Goal: Task Accomplishment & Management: Manage account settings

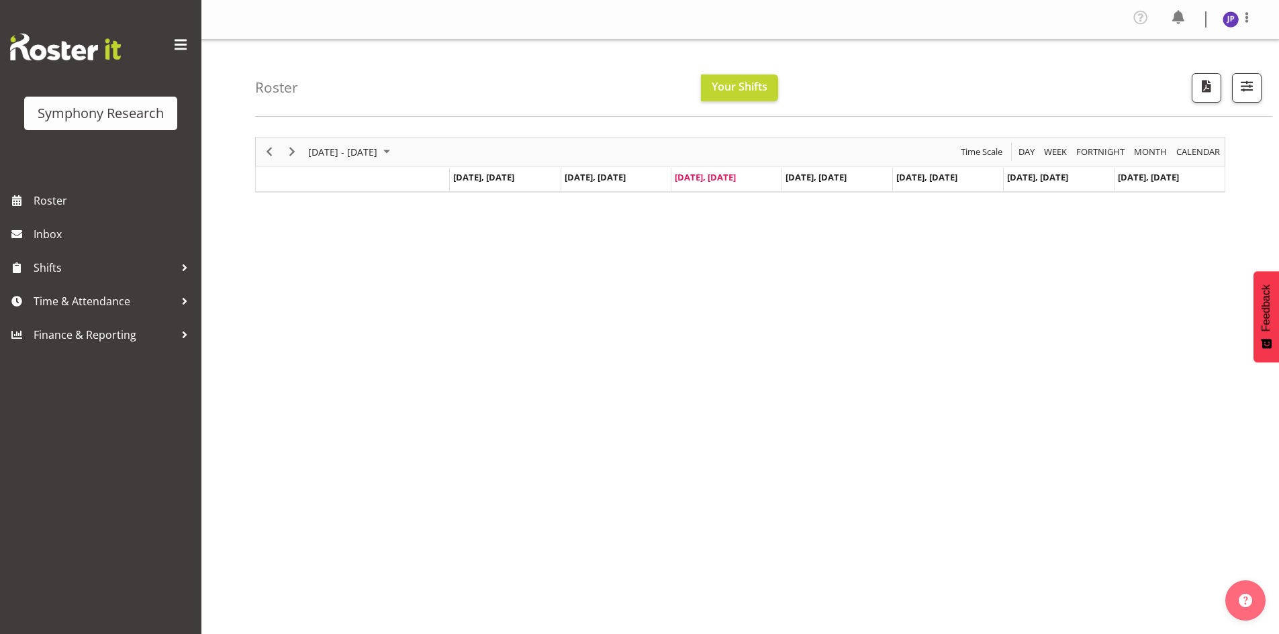
click at [730, 184] on td "[DATE], [DATE]" at bounding box center [726, 180] width 111 height 24
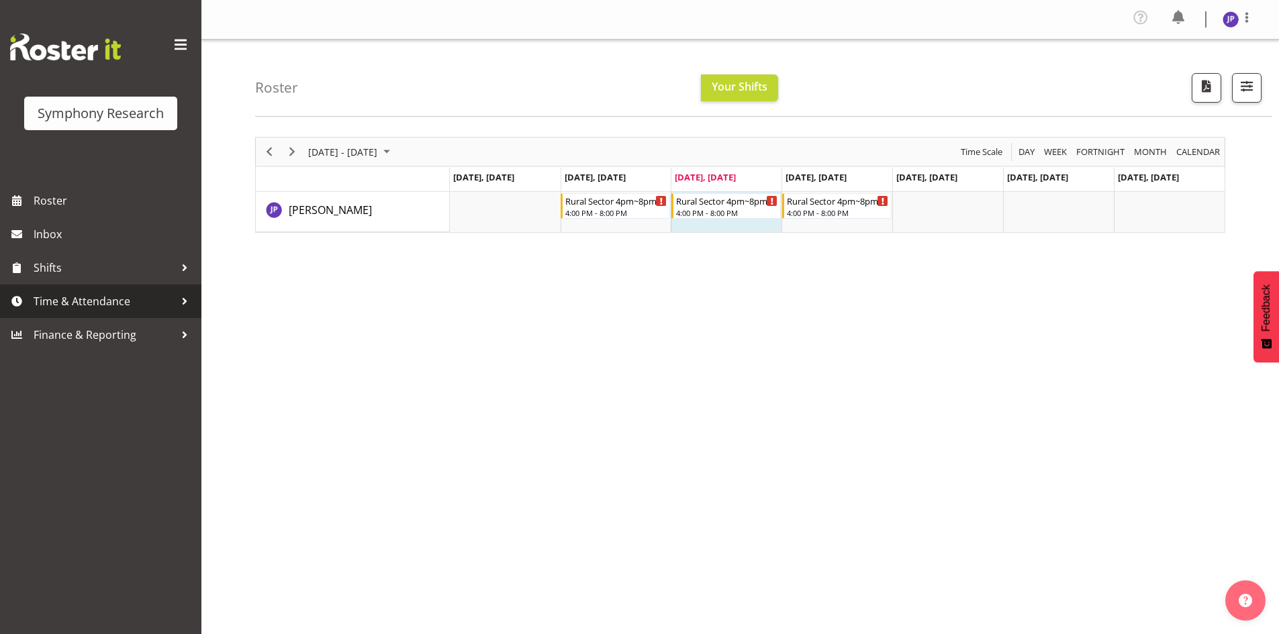
click at [186, 299] on div at bounding box center [185, 301] width 20 height 20
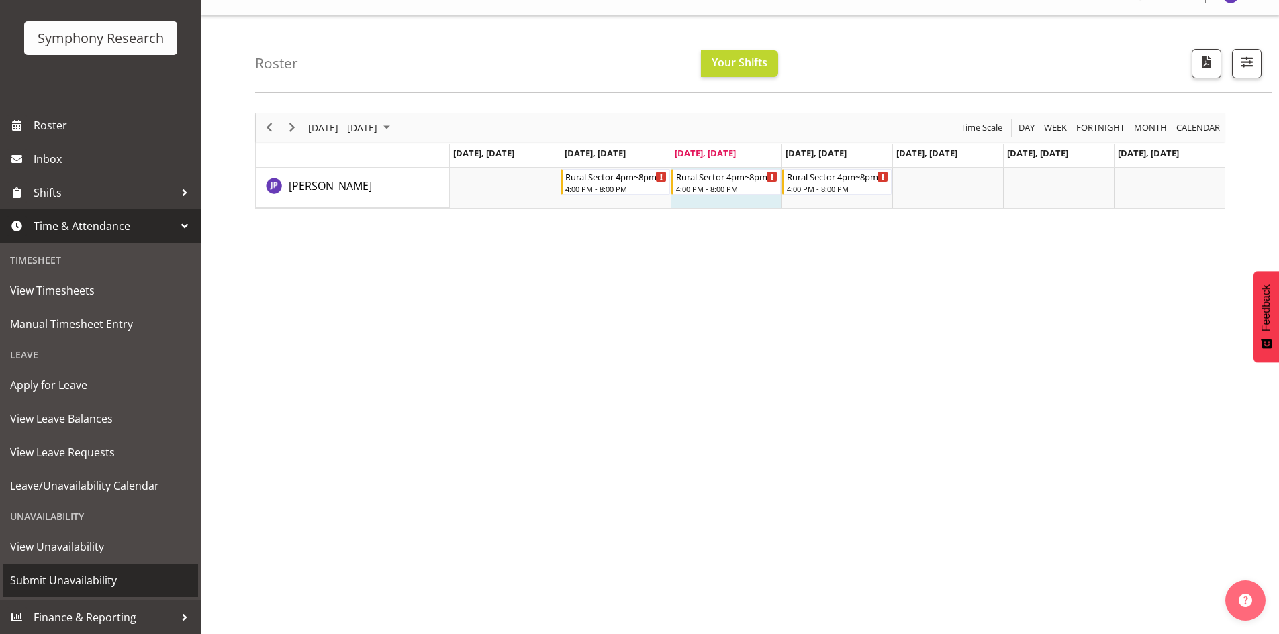
scroll to position [30, 0]
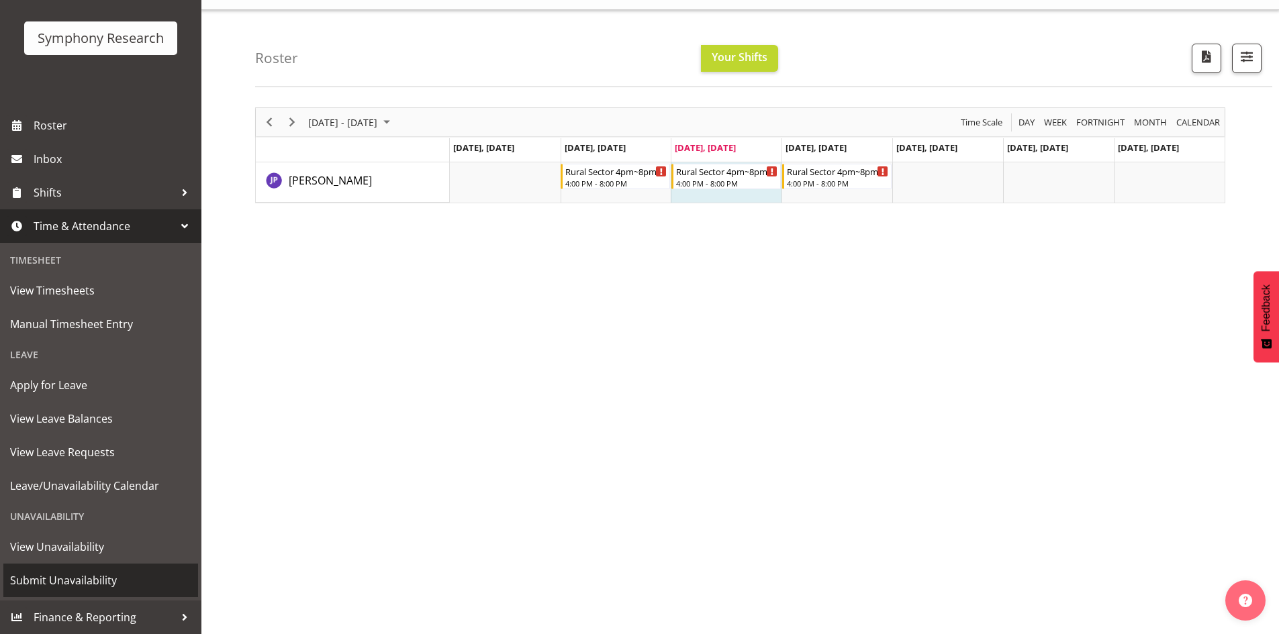
click at [109, 582] on span "Submit Unavailability" at bounding box center [100, 581] width 181 height 20
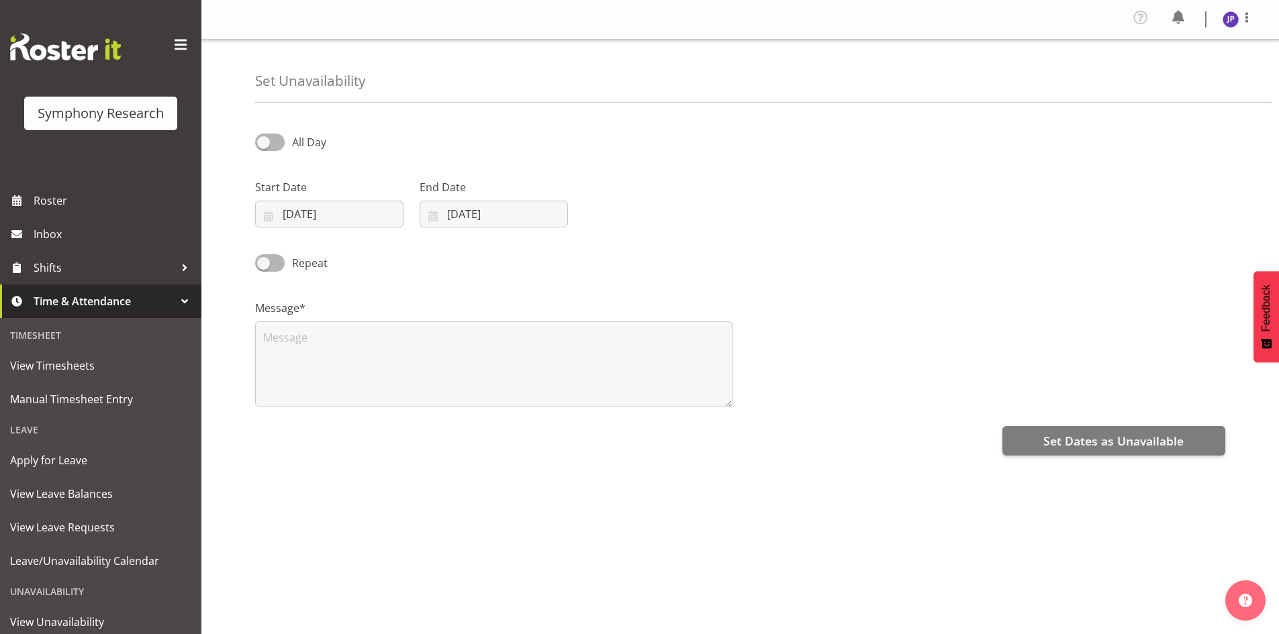
select select "8"
select select "2025"
click at [362, 208] on input "10/09/2025" at bounding box center [329, 214] width 148 height 27
click at [334, 376] on span "16" at bounding box center [335, 374] width 11 height 13
type input "16/09/2025"
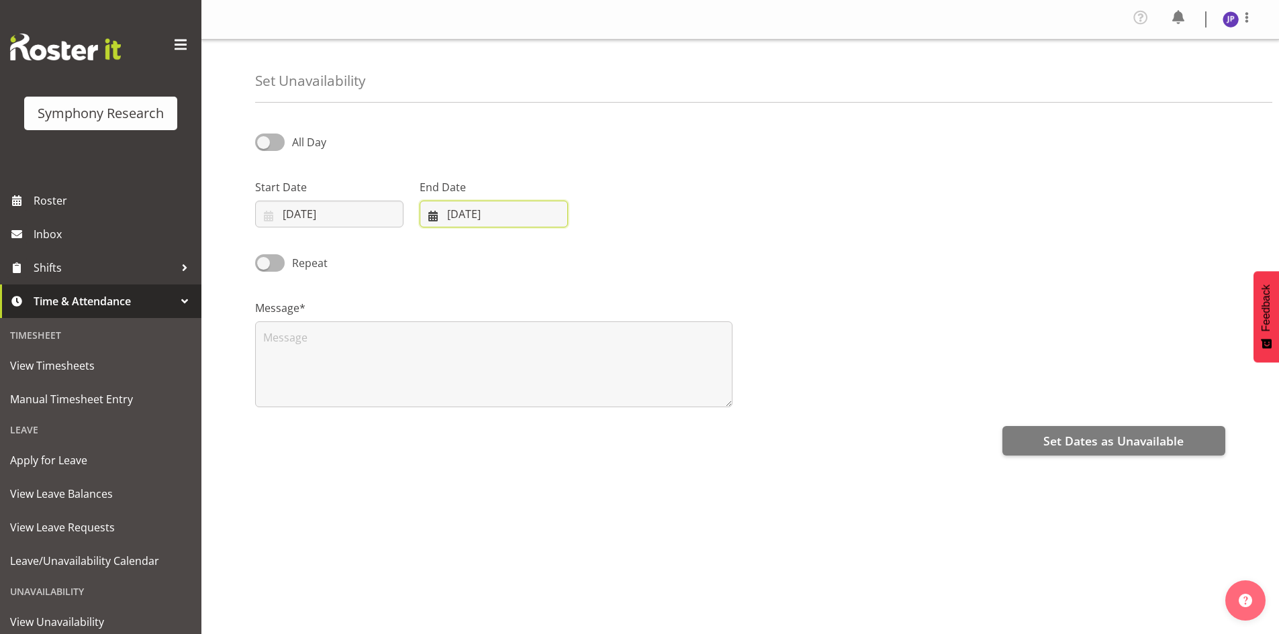
click at [462, 207] on input "[DATE]" at bounding box center [494, 214] width 148 height 27
click at [523, 378] on span "17" at bounding box center [527, 374] width 11 height 13
type input "17/09/2025"
drag, startPoint x: 264, startPoint y: 342, endPoint x: 264, endPoint y: 351, distance: 9.4
click at [264, 342] on textarea at bounding box center [493, 365] width 477 height 86
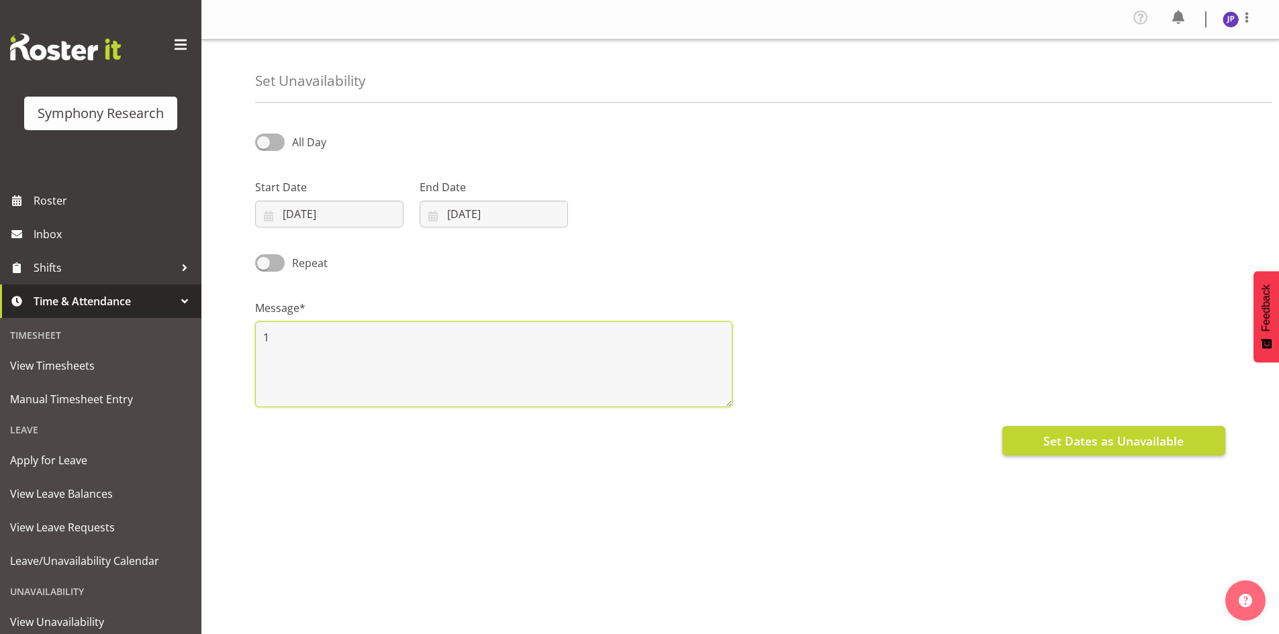
type textarea "1"
click at [1061, 438] on span "Set Dates as Unavailable" at bounding box center [1113, 440] width 140 height 17
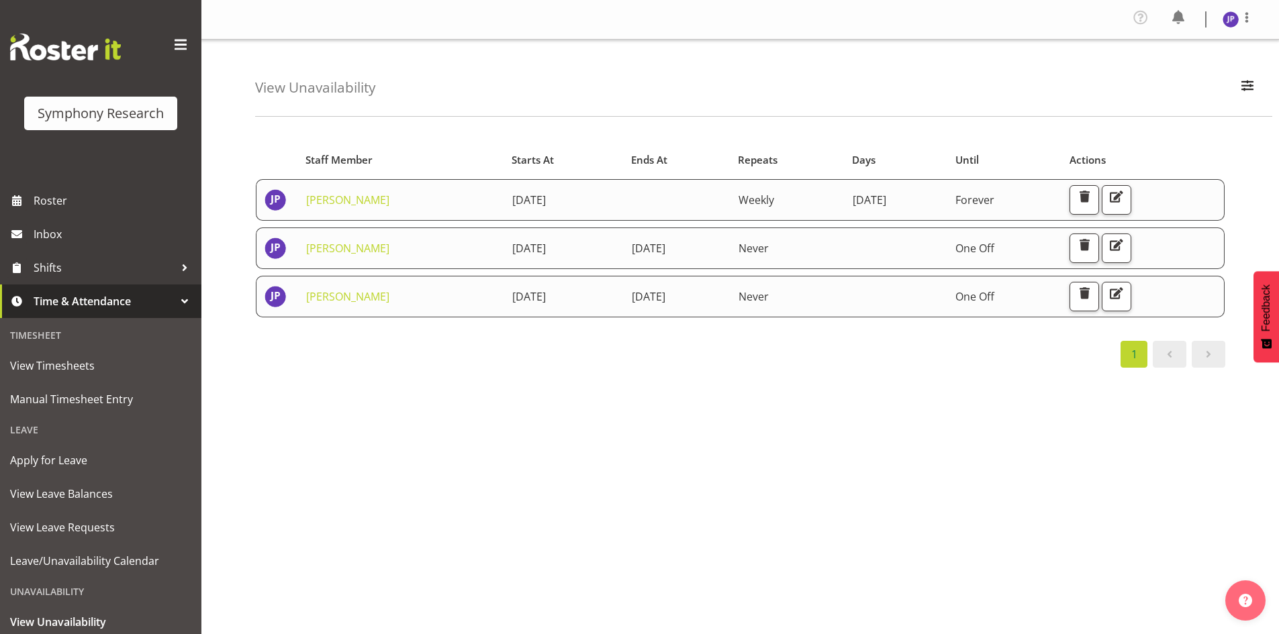
click at [1013, 202] on td "Forever" at bounding box center [1004, 200] width 114 height 42
click at [1125, 199] on span "button" at bounding box center [1116, 196] width 17 height 17
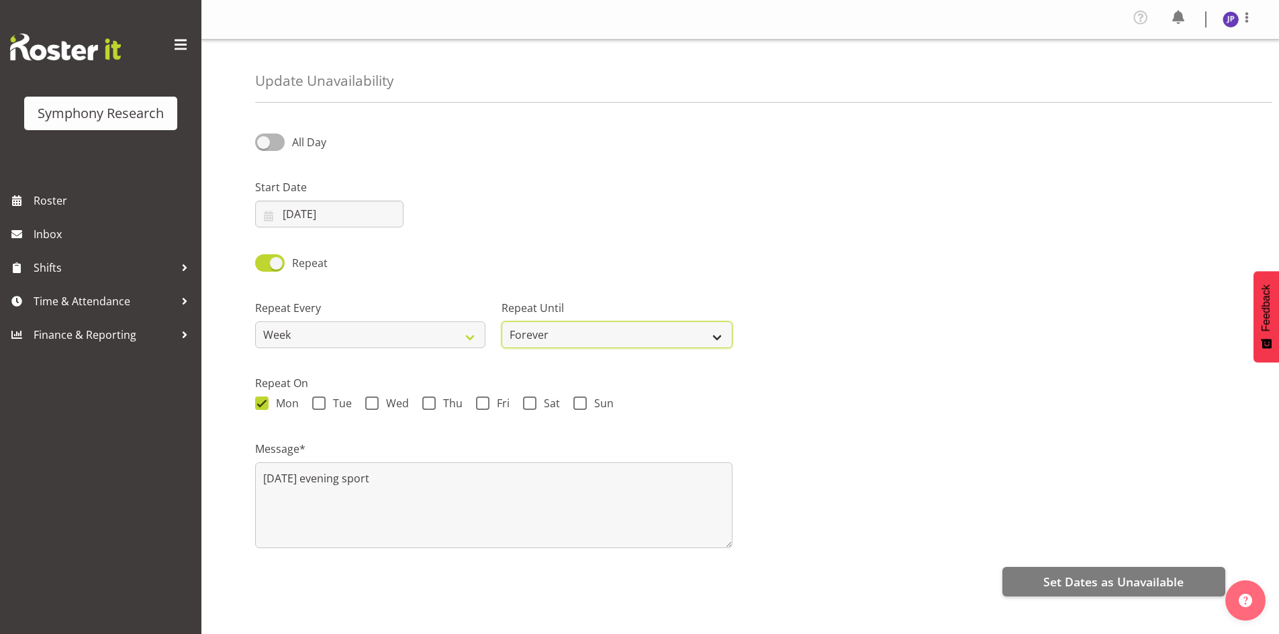
click at [717, 336] on select "Forever On a date" at bounding box center [616, 335] width 230 height 27
select select "date"
click at [501, 322] on select "Forever On a date" at bounding box center [616, 335] width 230 height 27
select select "7"
select select "2025"
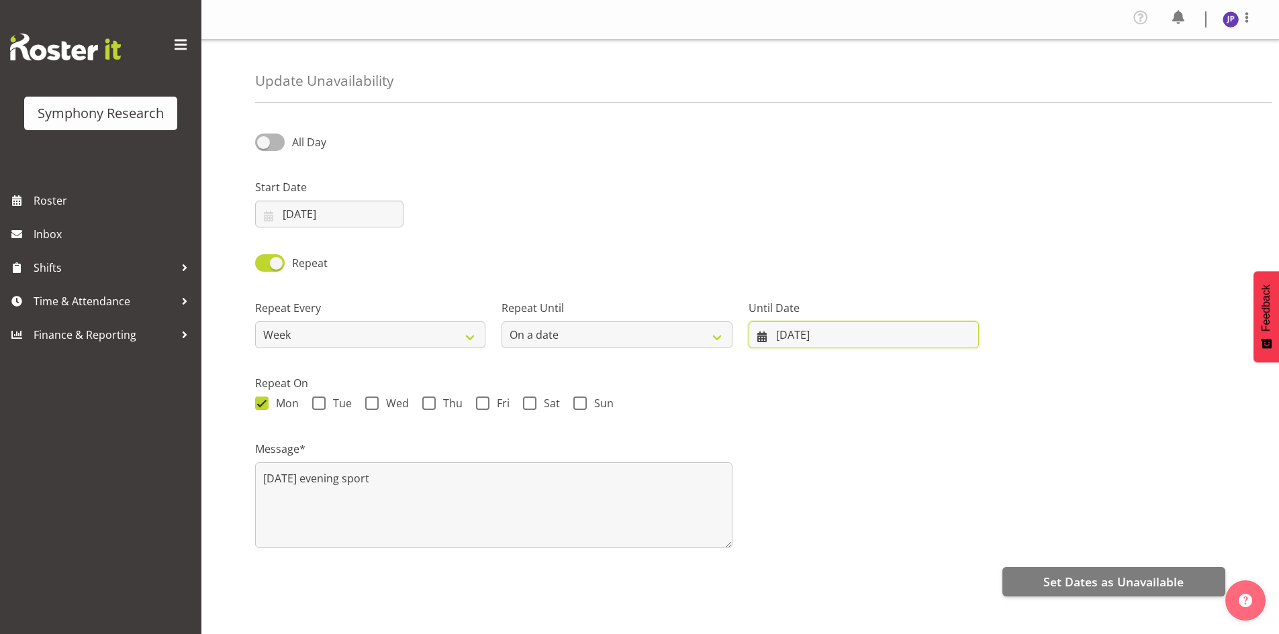
click at [829, 333] on input "28/08/2025" at bounding box center [863, 335] width 230 height 27
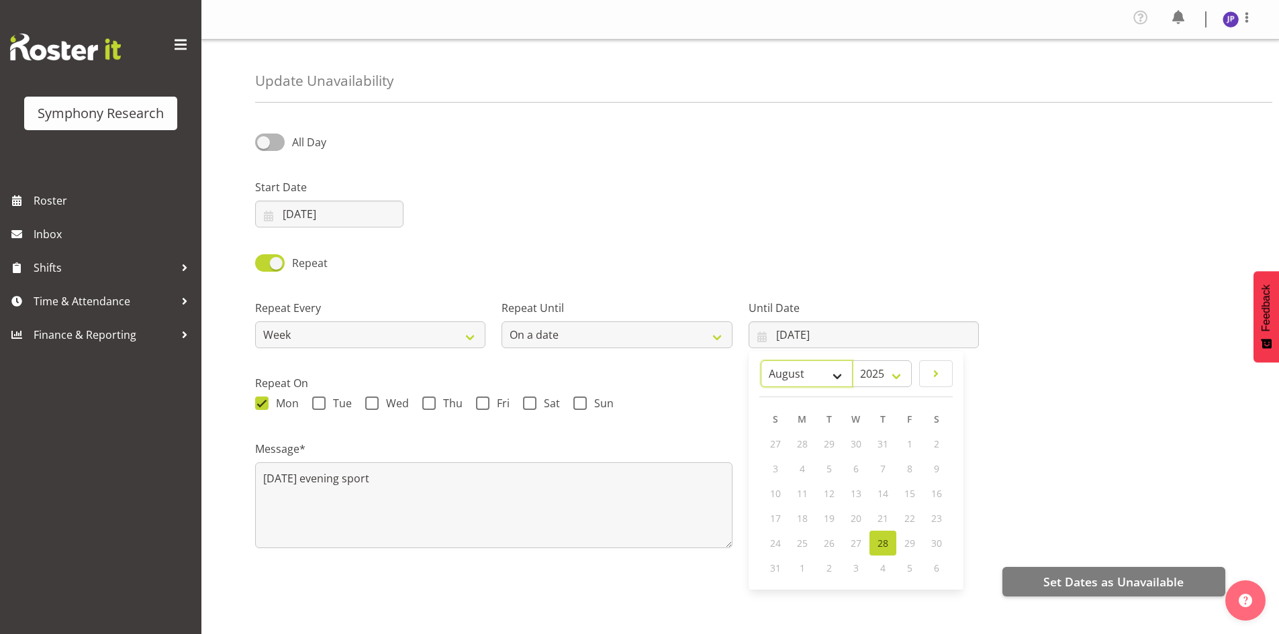
click at [836, 379] on select "January February March April May June July August September October November De…" at bounding box center [807, 373] width 92 height 27
select select "11"
click at [793, 360] on select "January February March April May June July August September October November De…" at bounding box center [807, 373] width 92 height 27
click at [785, 548] on span "28" at bounding box center [782, 543] width 11 height 13
type input "28/12/2025"
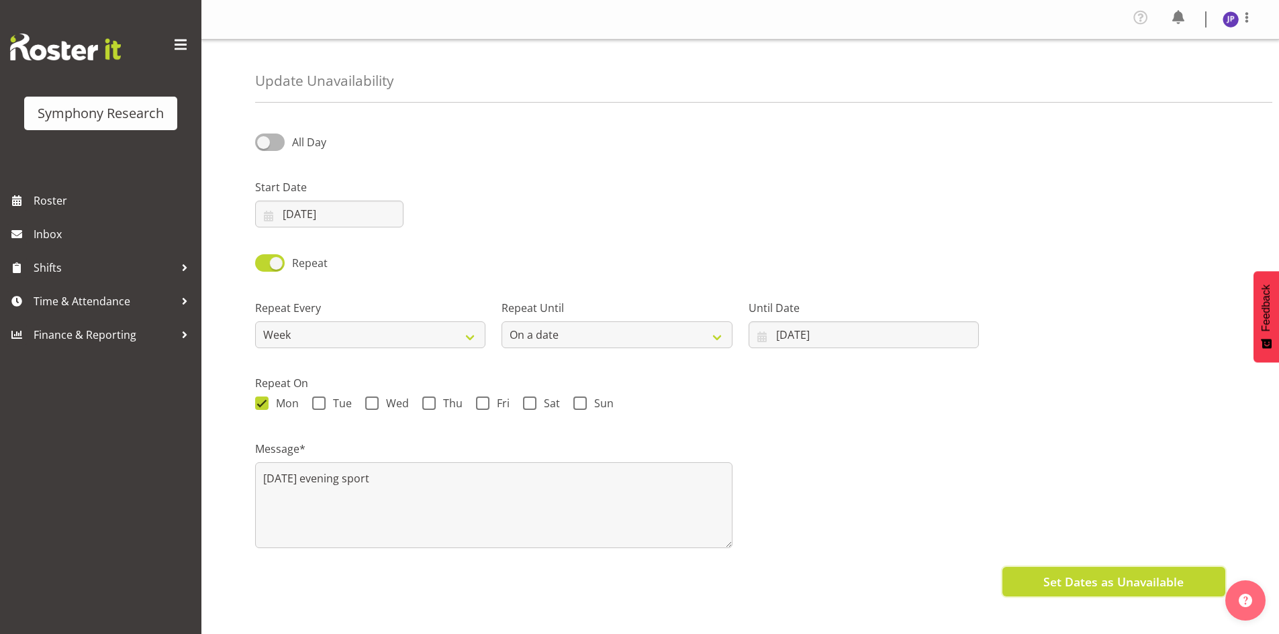
click at [1066, 581] on span "Set Dates as Unavailable" at bounding box center [1113, 581] width 140 height 17
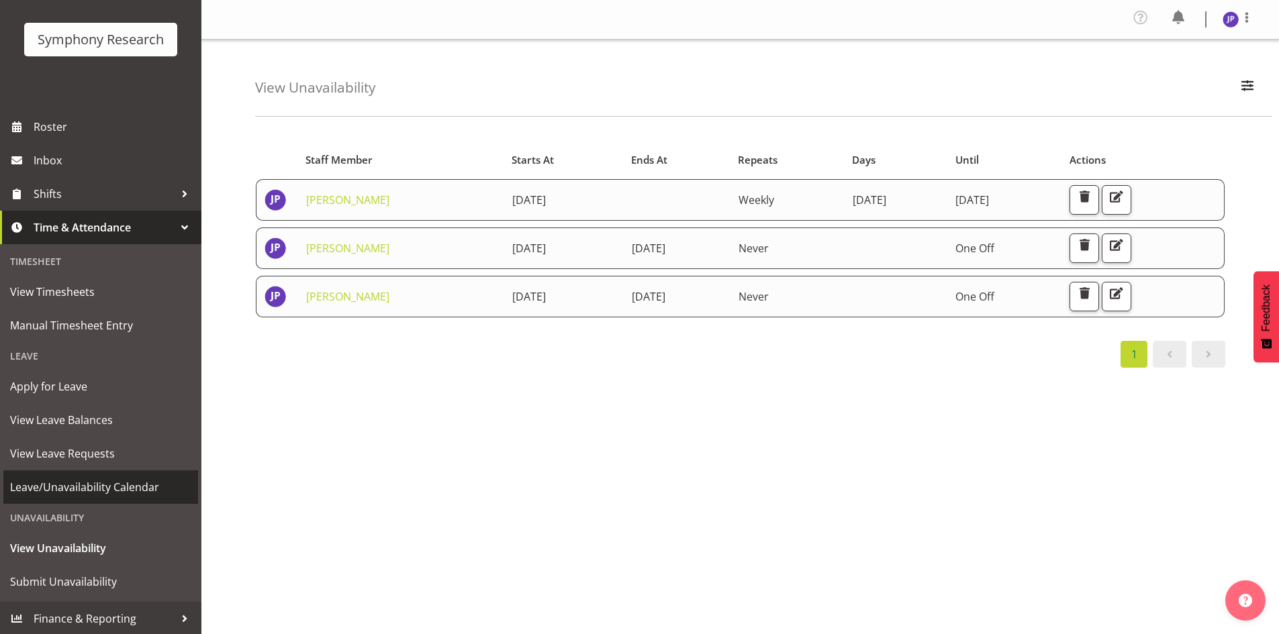
scroll to position [75, 0]
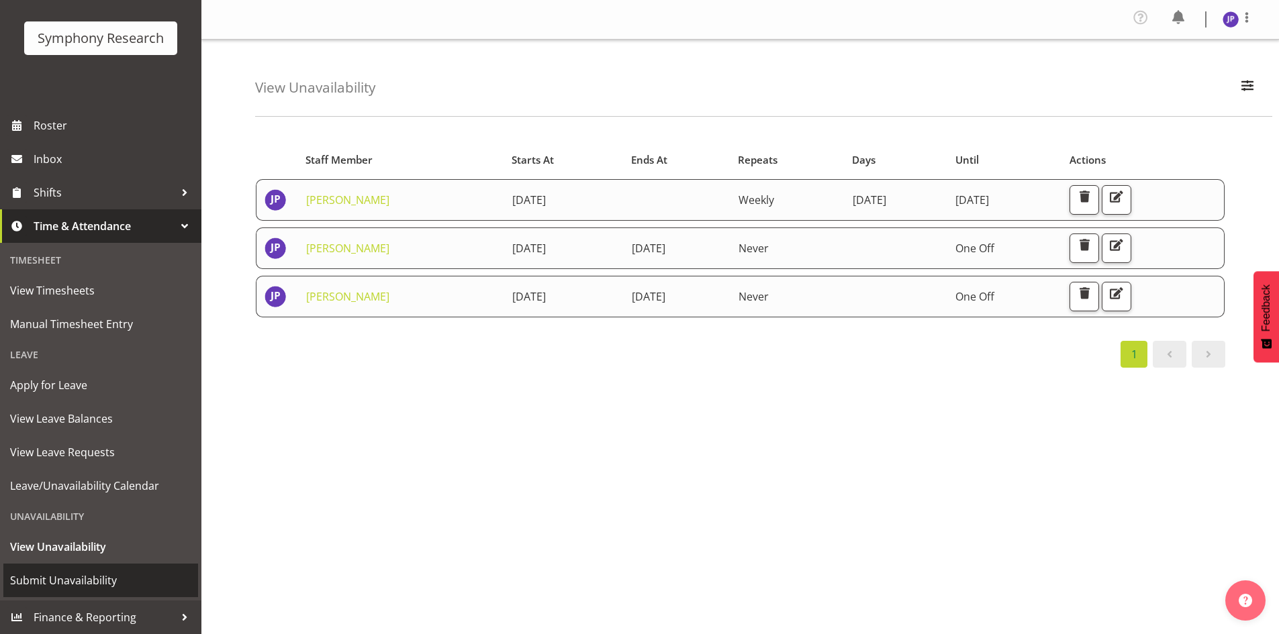
drag, startPoint x: 114, startPoint y: 583, endPoint x: 160, endPoint y: 577, distance: 46.8
click at [114, 583] on span "Submit Unavailability" at bounding box center [100, 581] width 181 height 20
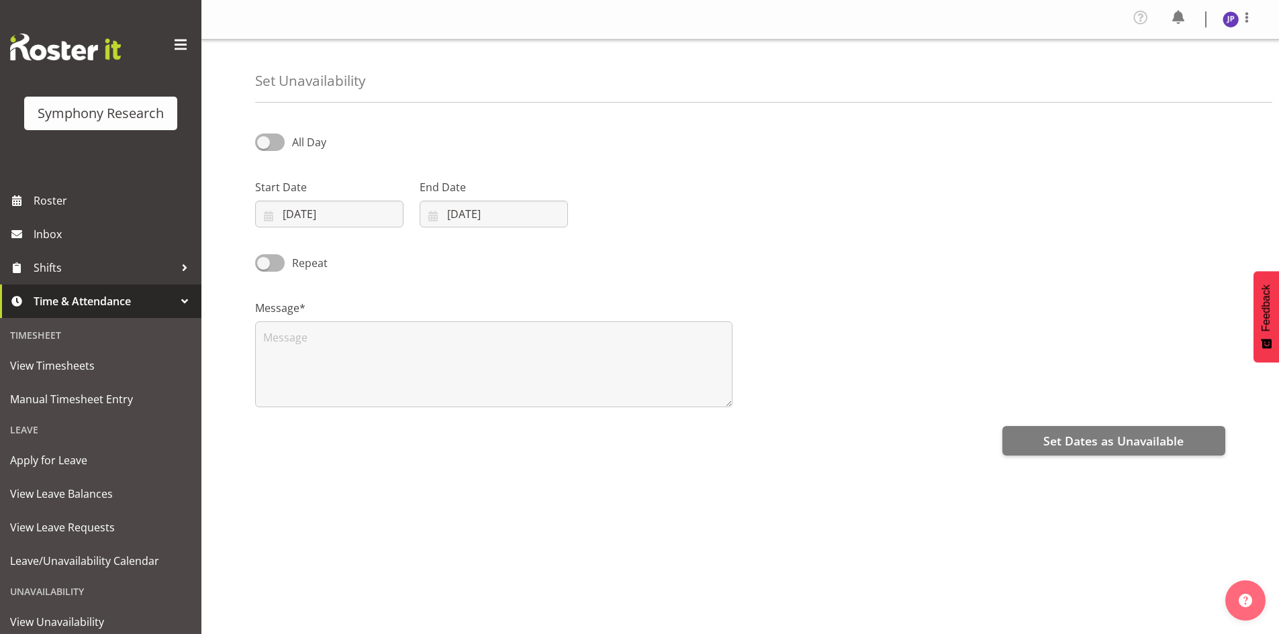
select select "8"
select select "2025"
click at [328, 215] on input "10/09/2025" at bounding box center [329, 214] width 148 height 27
click at [281, 397] on span "21" at bounding box center [281, 399] width 11 height 13
type input "21/09/2025"
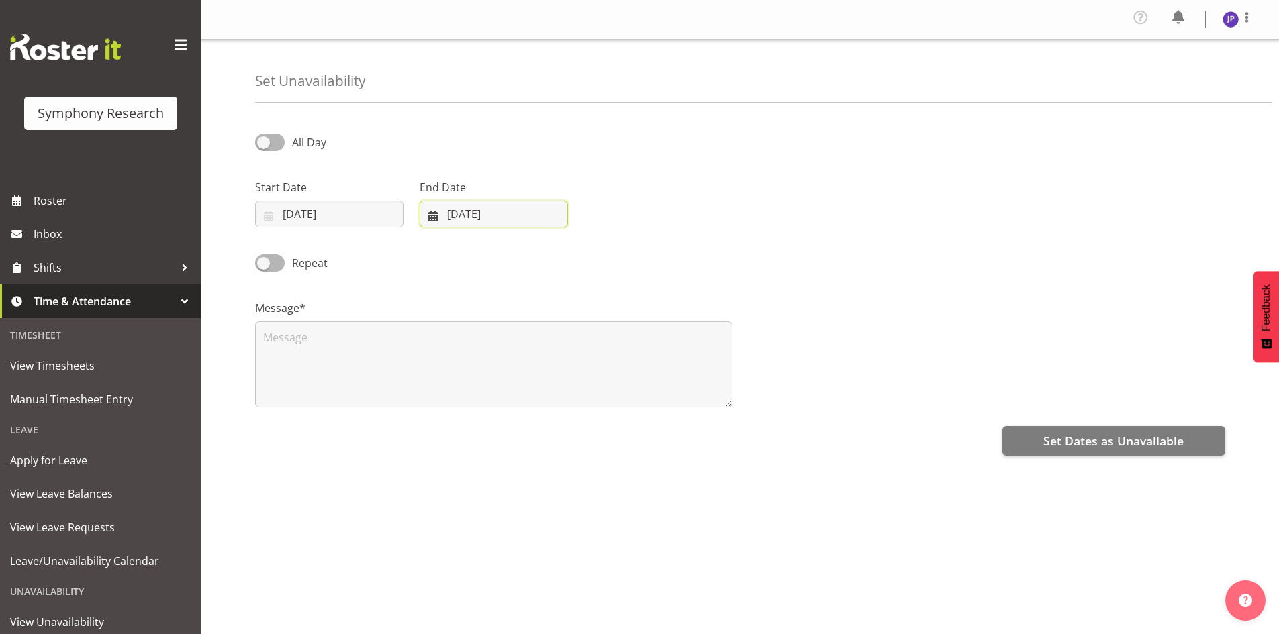
click at [450, 205] on input "10/09/2025" at bounding box center [494, 214] width 148 height 27
click at [445, 398] on span "21" at bounding box center [445, 399] width 11 height 13
type input "21/09/2025"
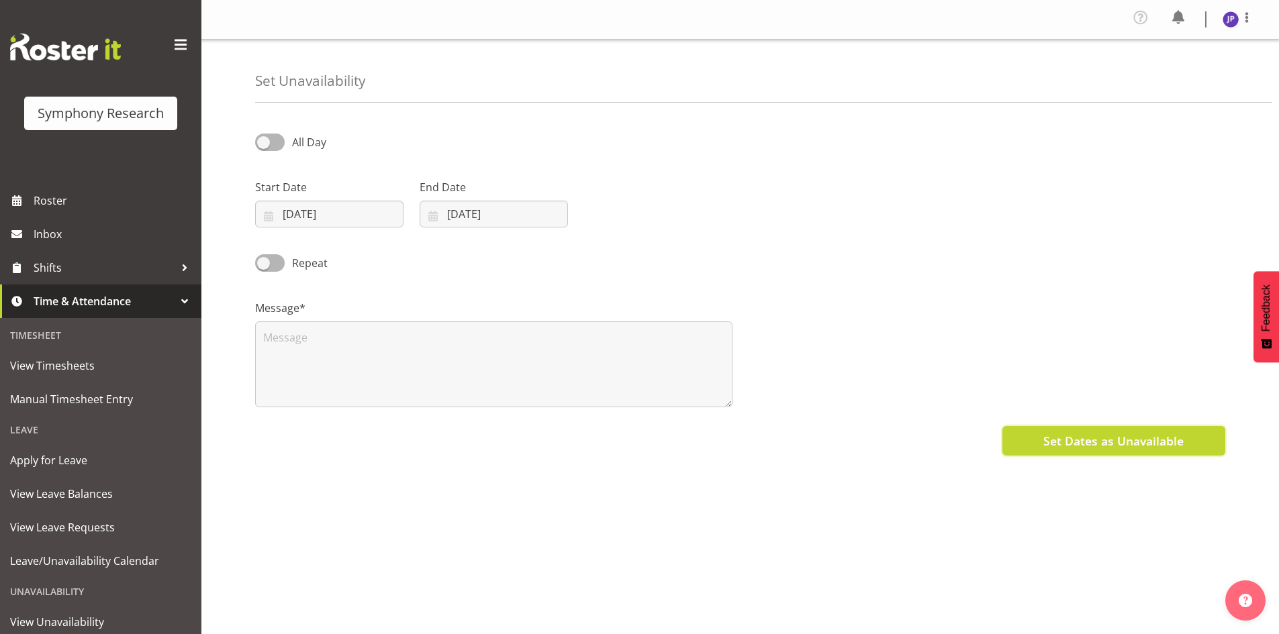
click at [1098, 437] on span "Set Dates as Unavailable" at bounding box center [1113, 440] width 140 height 17
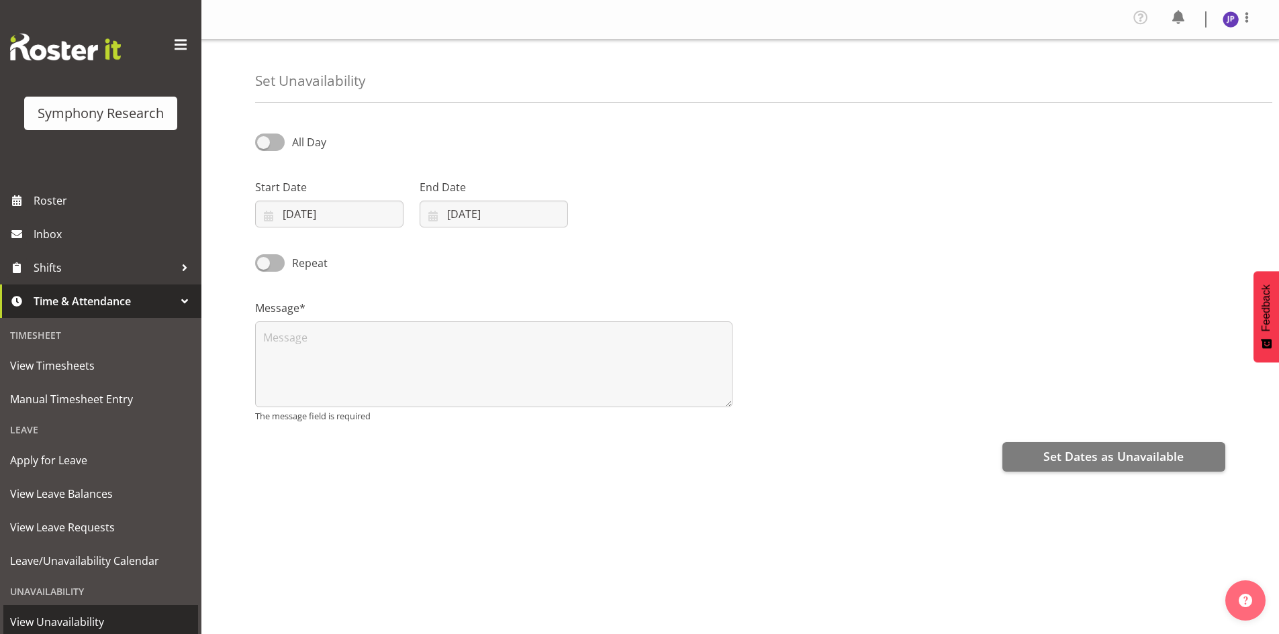
click at [91, 622] on span "View Unavailability" at bounding box center [100, 622] width 181 height 20
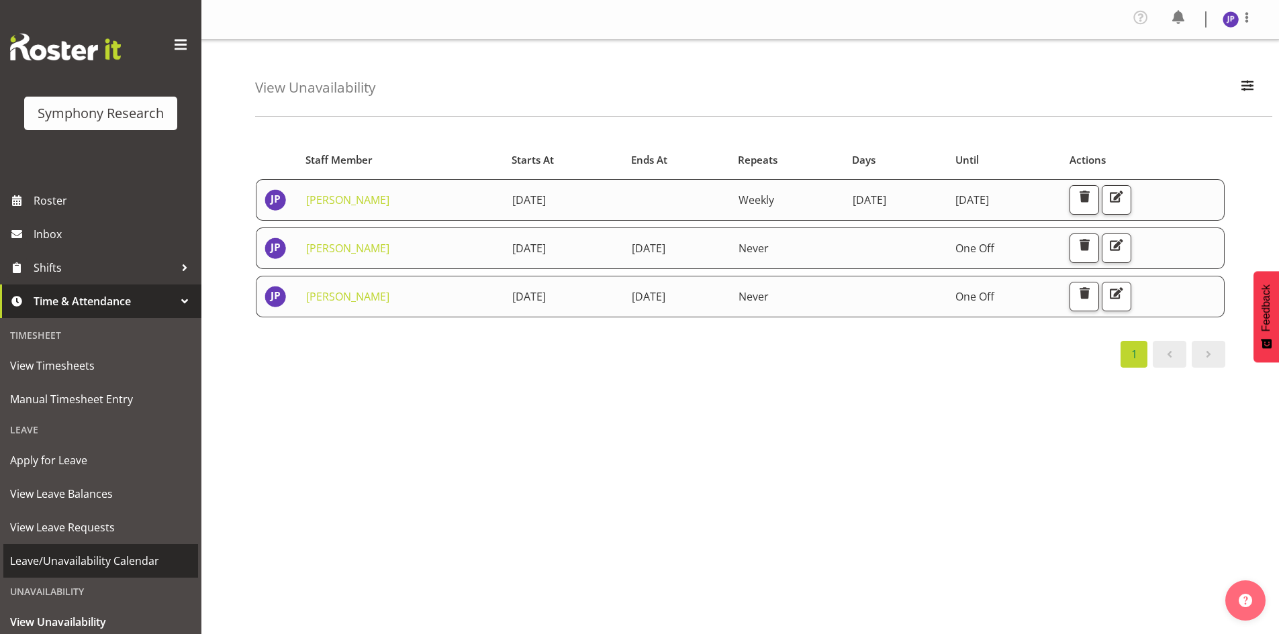
click at [110, 559] on span "Leave/Unavailability Calendar" at bounding box center [100, 561] width 181 height 20
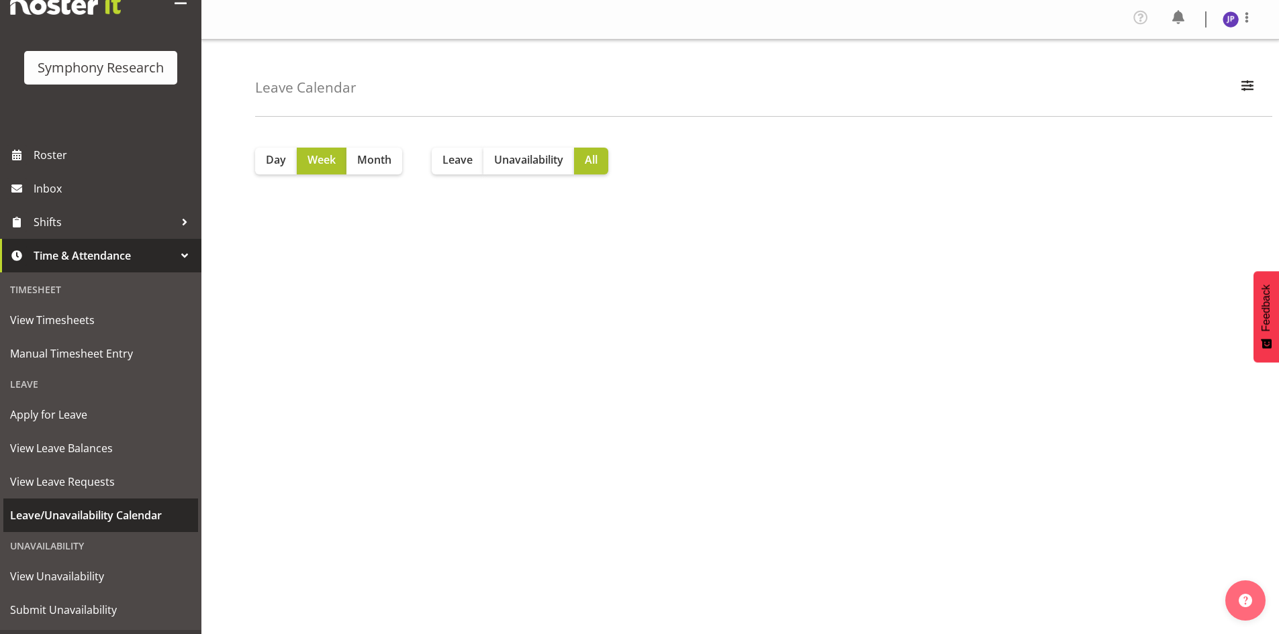
scroll to position [75, 0]
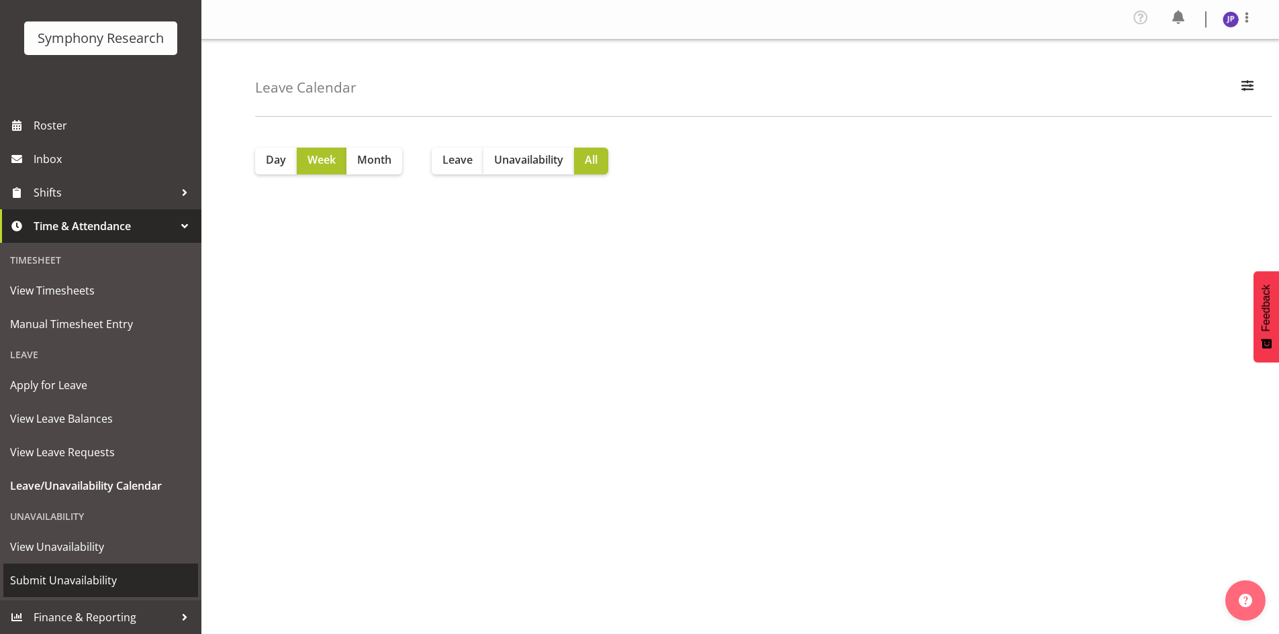
click at [109, 583] on span "Submit Unavailability" at bounding box center [100, 581] width 181 height 20
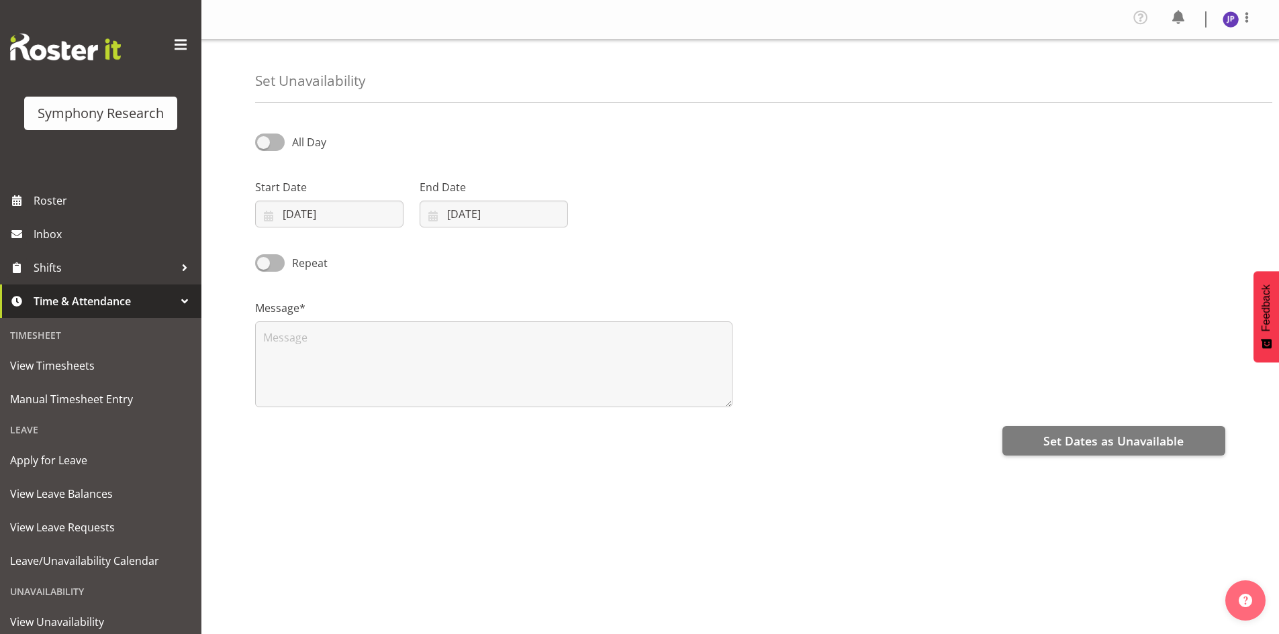
select select "8"
select select "2025"
click at [347, 205] on input "[DATE]" at bounding box center [329, 214] width 148 height 27
click at [281, 397] on span "21" at bounding box center [281, 399] width 11 height 13
type input "[DATE]"
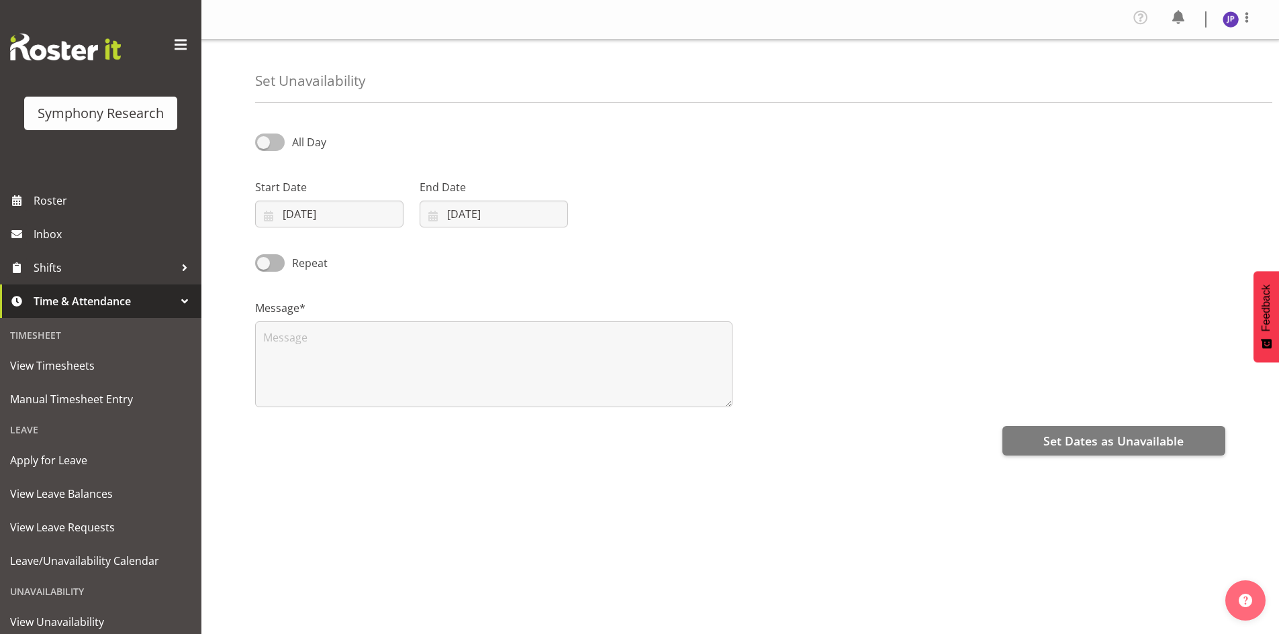
click at [262, 140] on span at bounding box center [270, 142] width 30 height 17
click at [262, 140] on input "All Day" at bounding box center [259, 142] width 9 height 9
click at [274, 142] on span at bounding box center [270, 142] width 30 height 17
click at [264, 142] on input "Part Day" at bounding box center [259, 142] width 9 height 9
checkbox input "false"
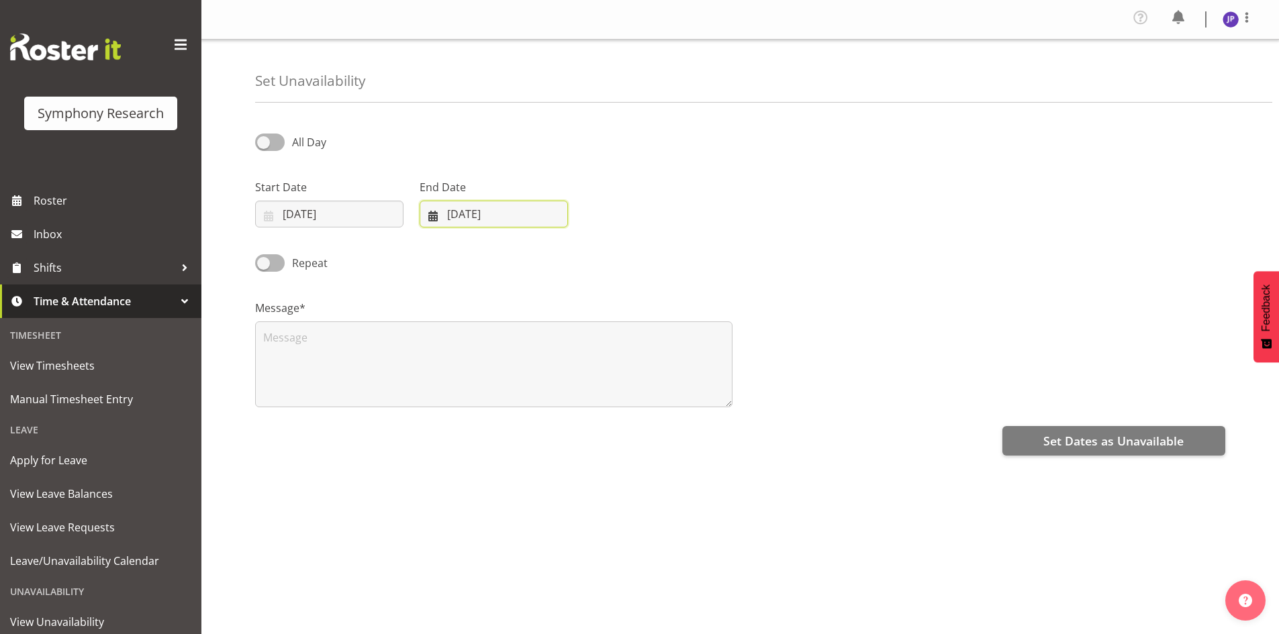
click at [451, 212] on input "10/09/2025" at bounding box center [494, 214] width 148 height 27
click at [446, 400] on span "21" at bounding box center [445, 399] width 11 height 13
type input "21/09/2025"
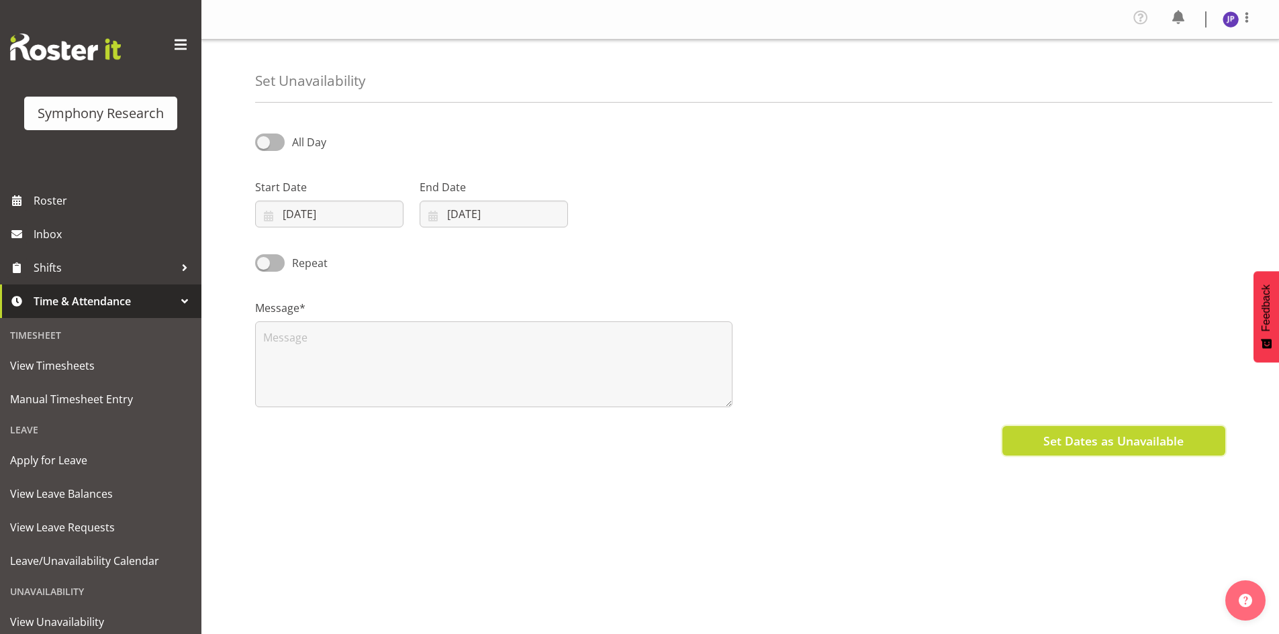
click at [1075, 441] on span "Set Dates as Unavailable" at bounding box center [1113, 440] width 140 height 17
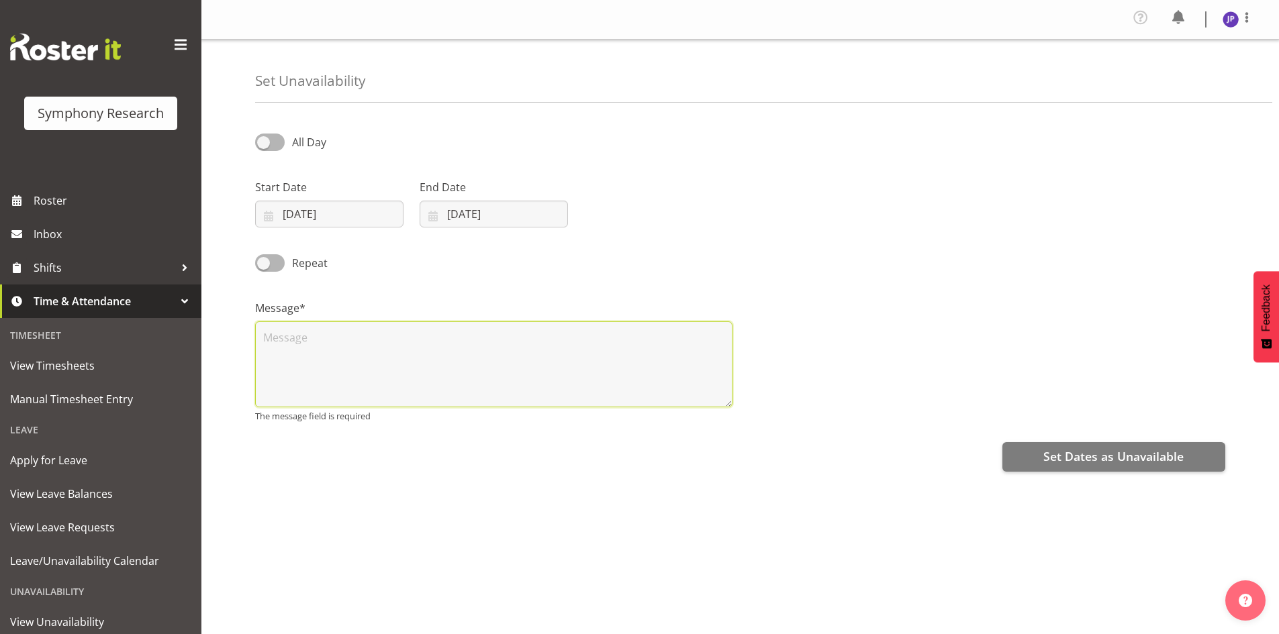
click at [289, 350] on textarea at bounding box center [493, 365] width 477 height 86
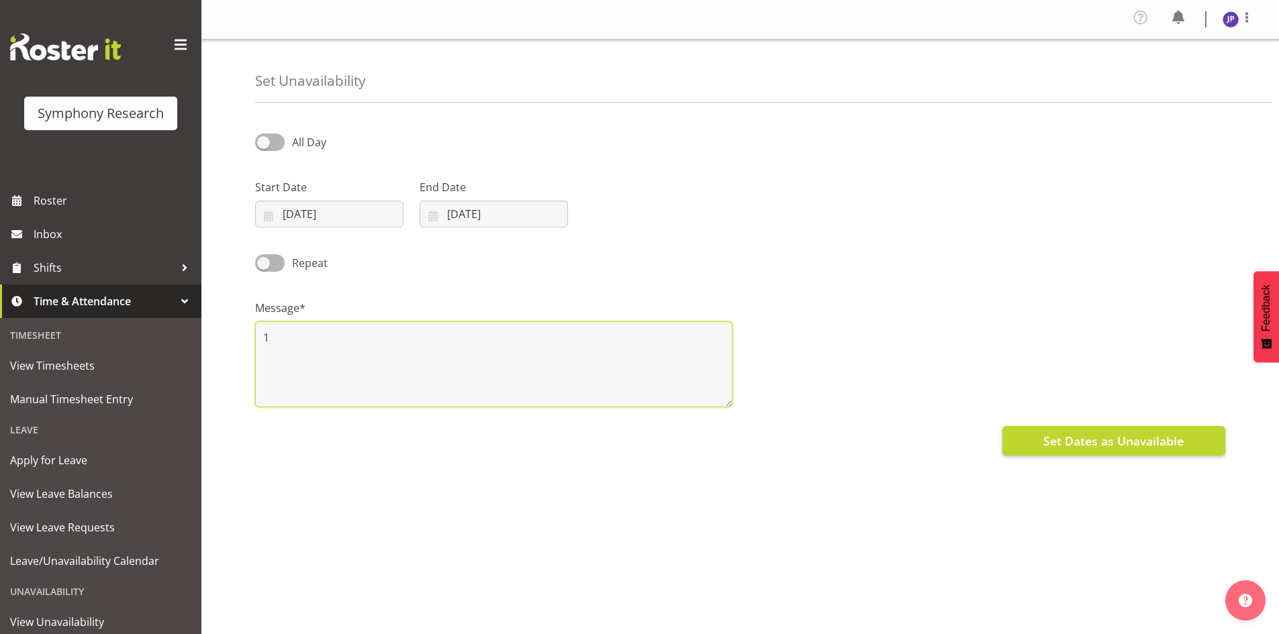
type textarea "1"
click at [1110, 441] on span "Set Dates as Unavailable" at bounding box center [1113, 440] width 140 height 17
